Goal: Information Seeking & Learning: Learn about a topic

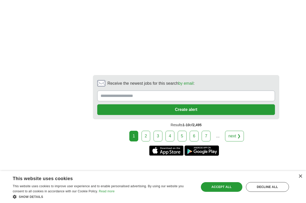
scroll to position [1121, 0]
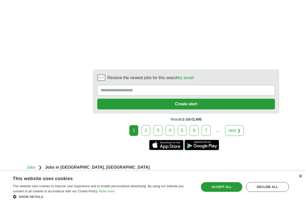
click at [144, 125] on link "2" at bounding box center [146, 130] width 9 height 11
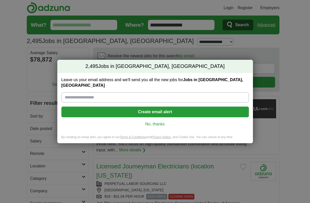
click at [154, 123] on link "No, thanks" at bounding box center [155, 125] width 179 height 6
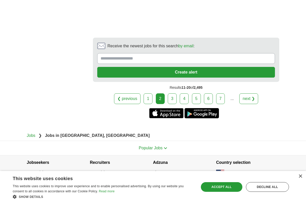
scroll to position [1014, 0]
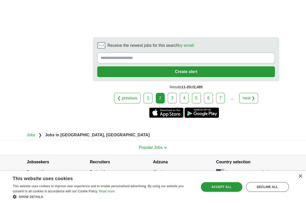
click at [173, 100] on link "3" at bounding box center [172, 98] width 9 height 11
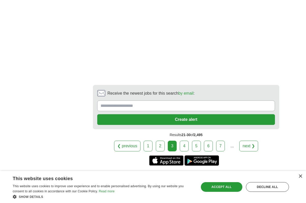
scroll to position [1045, 0]
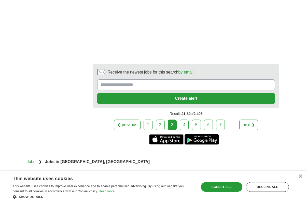
click at [181, 123] on link "4" at bounding box center [184, 125] width 9 height 11
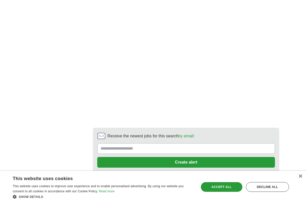
scroll to position [1020, 0]
